Goal: Find specific page/section: Find specific page/section

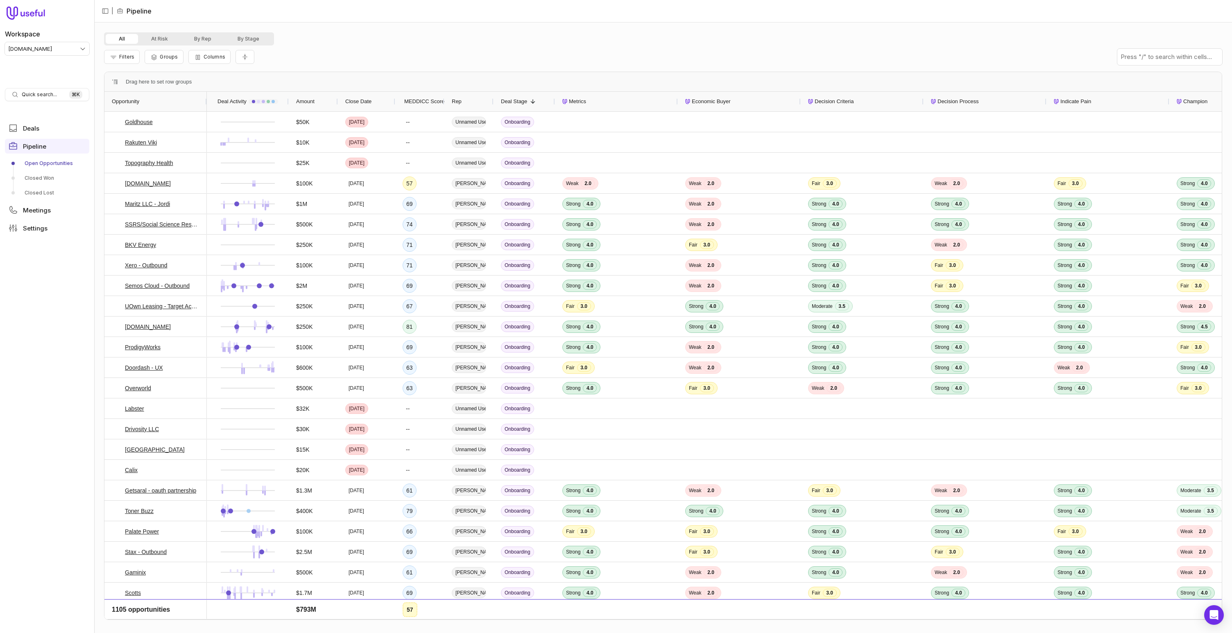
click at [749, 53] on div "Filters Groups Columns" at bounding box center [663, 56] width 1118 height 23
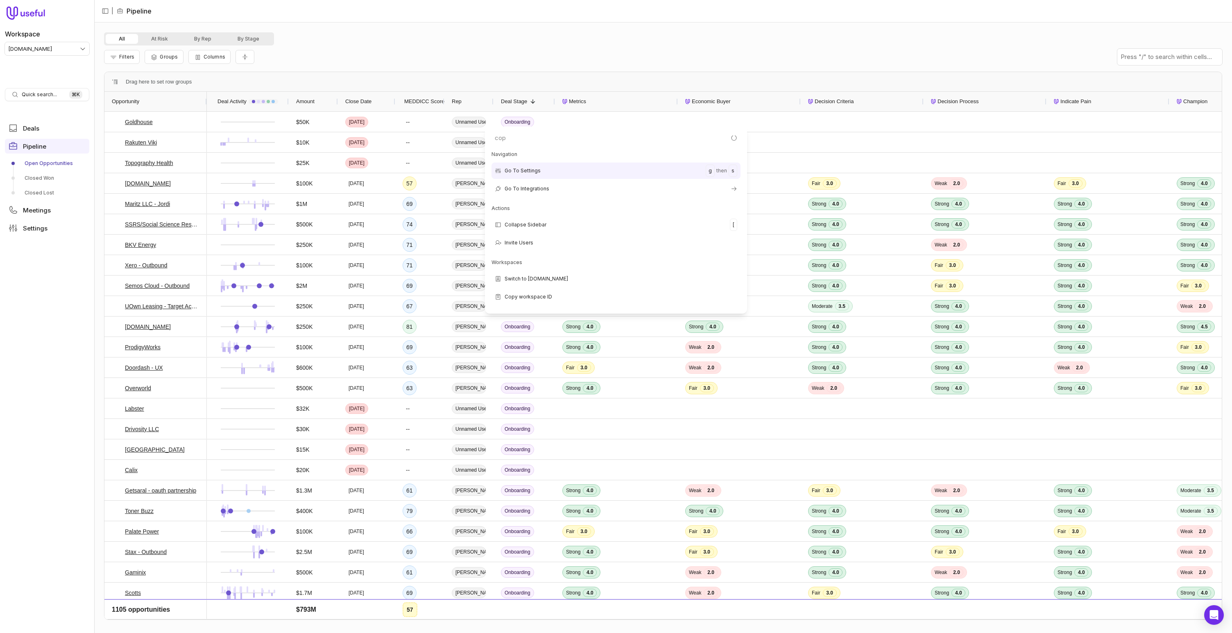
type input "copy"
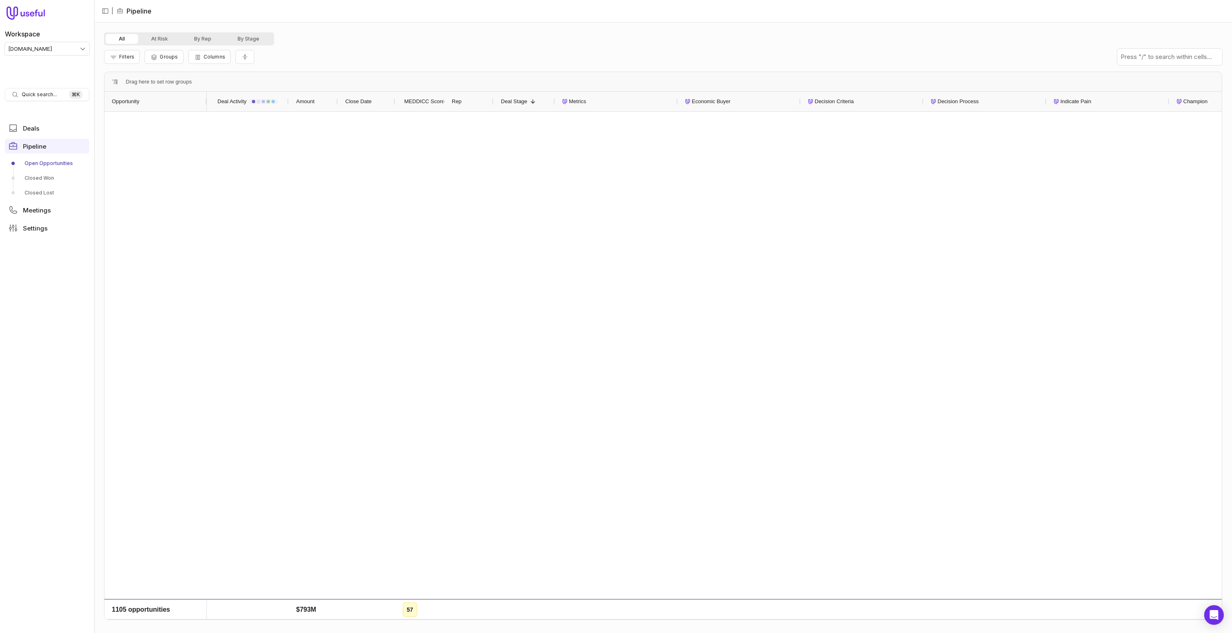
scroll to position [820, 0]
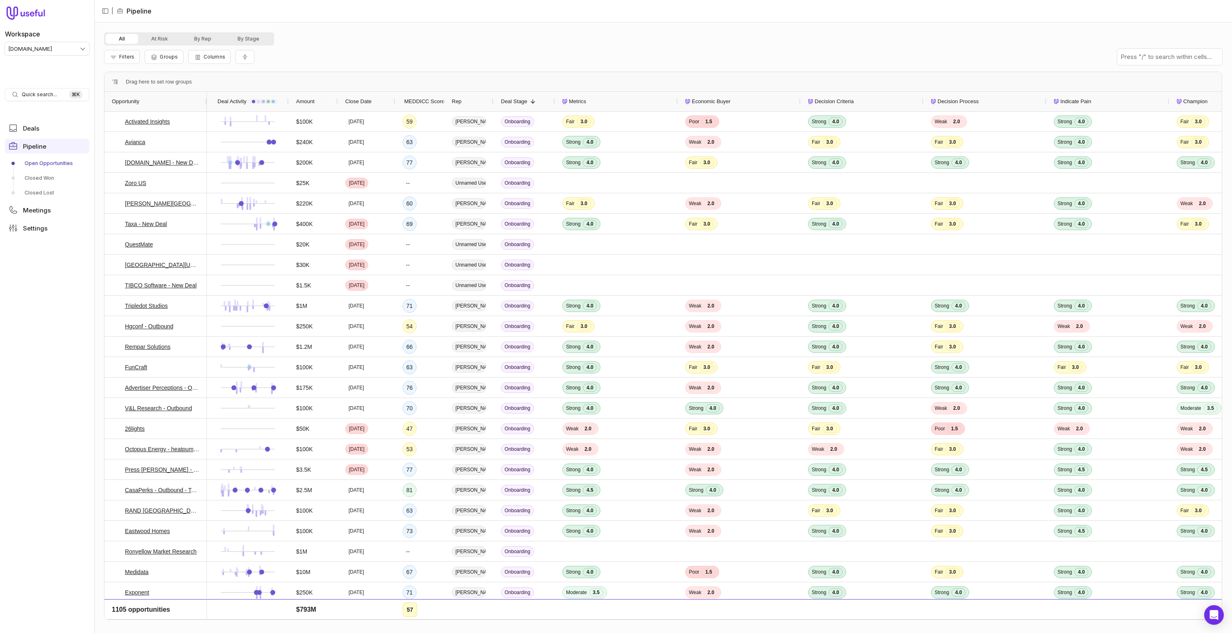
click at [370, 24] on div "All At Risk By Rep By Stage Filters Groups Columns Drag here to set row groups …" at bounding box center [663, 328] width 1138 height 611
click at [749, 53] on div "Filters Groups Columns" at bounding box center [663, 56] width 1118 height 23
click at [685, 33] on div "All At Risk By Rep By Stage" at bounding box center [663, 38] width 1118 height 13
